Goal: Find contact information: Find contact information

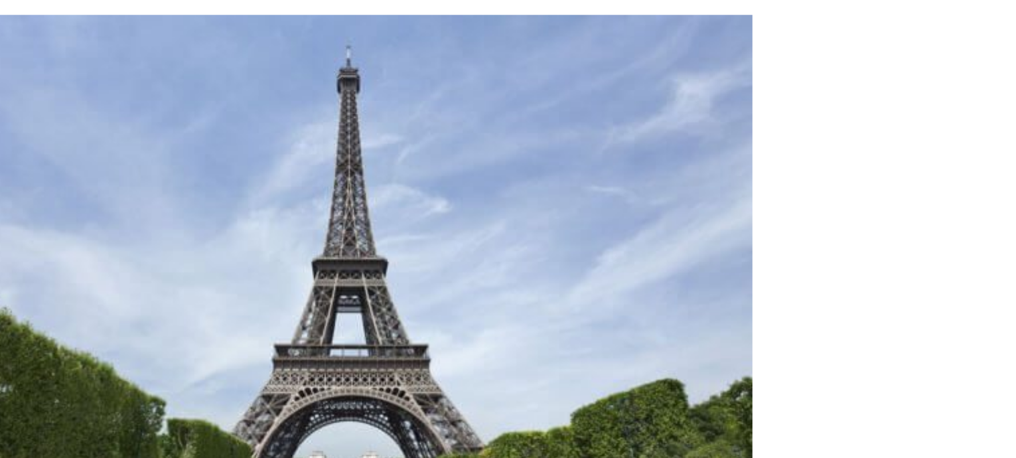
scroll to position [85, 0]
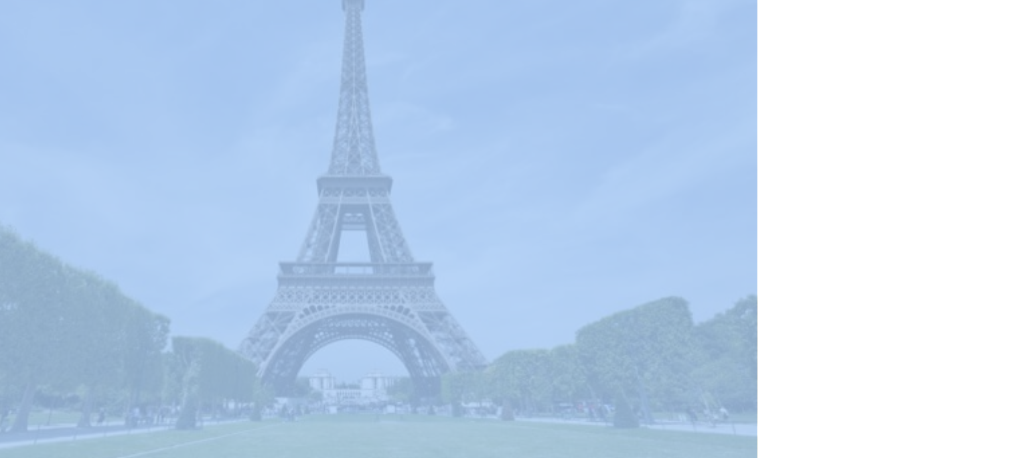
click at [402, 233] on img at bounding box center [324, 316] width 402 height 266
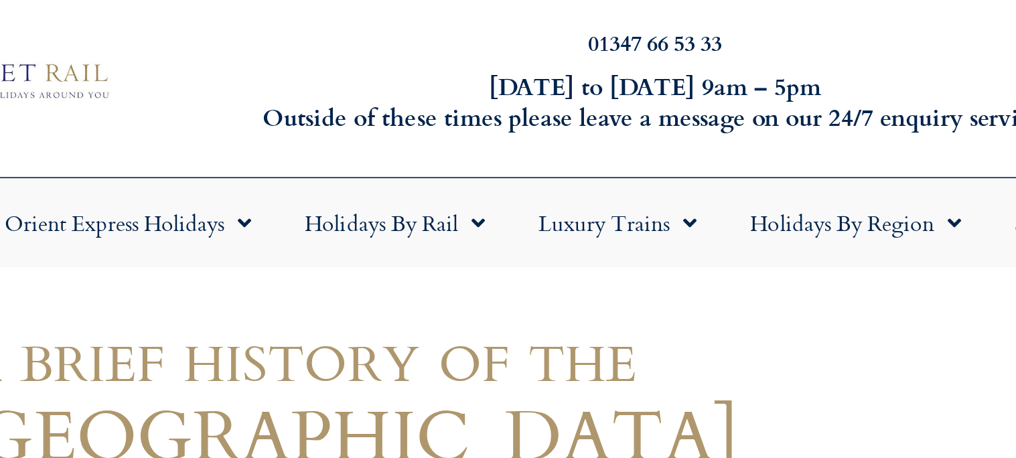
scroll to position [0, 0]
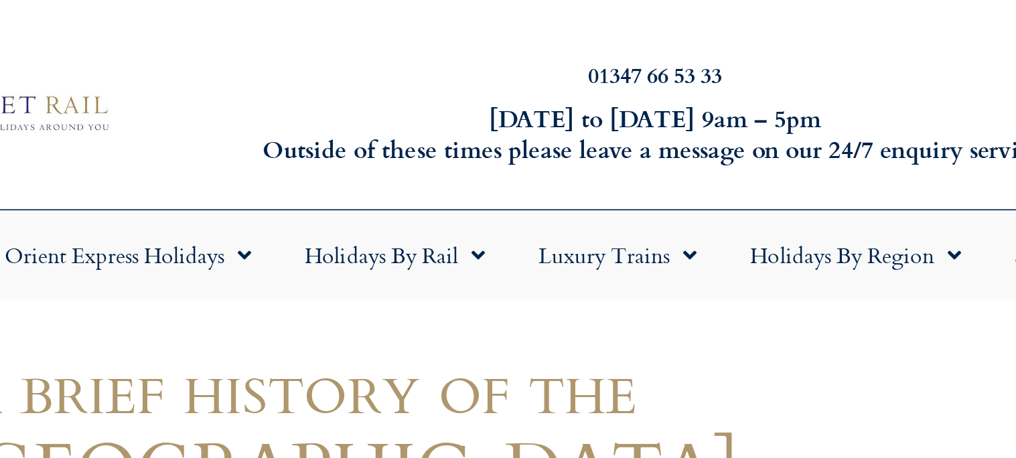
drag, startPoint x: 384, startPoint y: 297, endPoint x: 384, endPoint y: 80, distance: 216.3
click at [384, 80] on h6 "[DATE] to [DATE] 9am – 5pm Outside of these times please leave a message on our…" at bounding box center [475, 67] width 400 height 31
drag, startPoint x: 384, startPoint y: 80, endPoint x: 395, endPoint y: 96, distance: 19.3
click at [395, 96] on div "01347 66 53 33 [DATE] to [DATE] 9am – 5pm Outside of these times please leave a…" at bounding box center [508, 57] width 1016 height 94
click at [335, 17] on div "01347 66 53 33 [DATE] to [DATE] 9am – 5pm Outside of these times please leave a…" at bounding box center [508, 57] width 1016 height 94
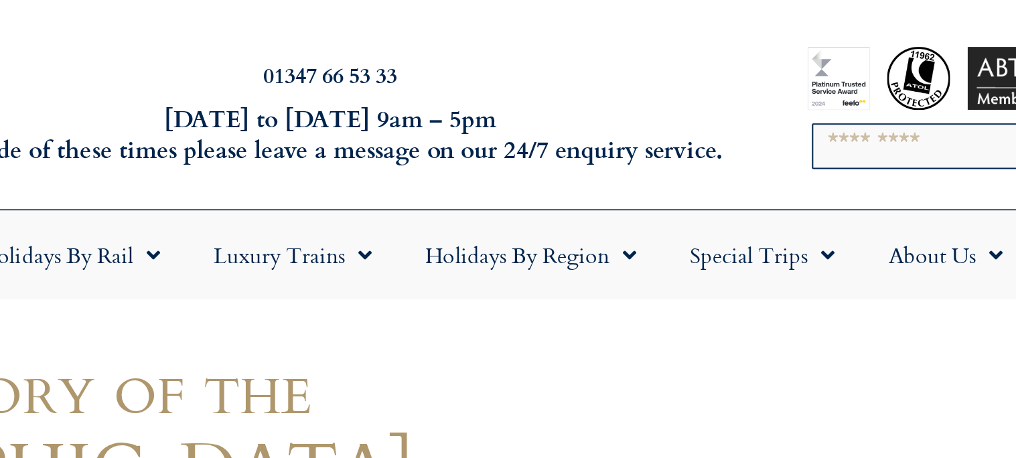
drag, startPoint x: 335, startPoint y: 17, endPoint x: 507, endPoint y: 37, distance: 173.2
click at [507, 35] on div "01347 66 53 33 [DATE] to [DATE] 9am – 5pm Outside of these times please leave a…" at bounding box center [508, 57] width 1016 height 94
click at [560, 42] on h2 "01347 66 53 33" at bounding box center [475, 37] width 400 height 11
